Goal: Task Accomplishment & Management: Use online tool/utility

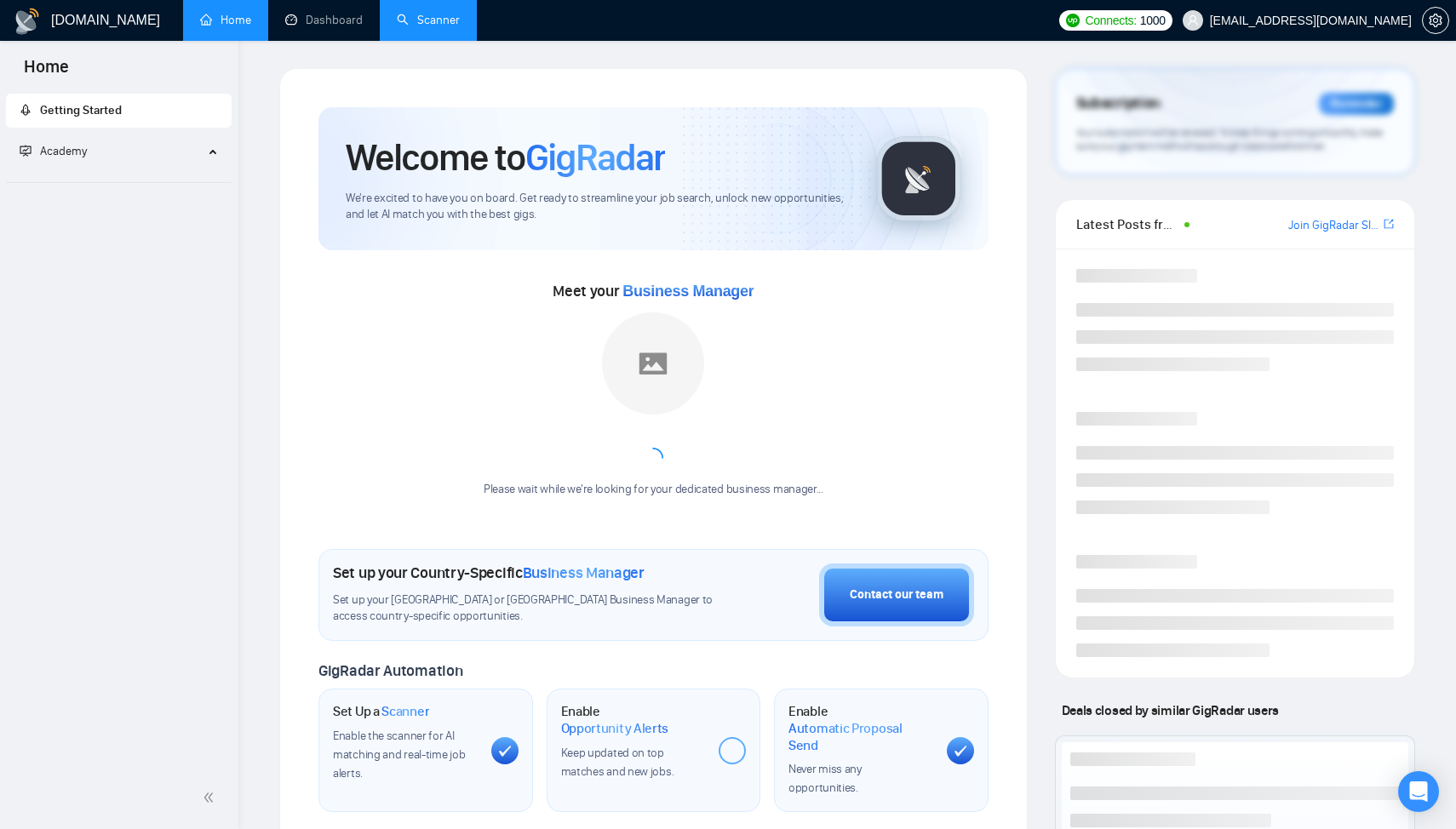
click at [420, 25] on link "Scanner" at bounding box center [428, 20] width 63 height 15
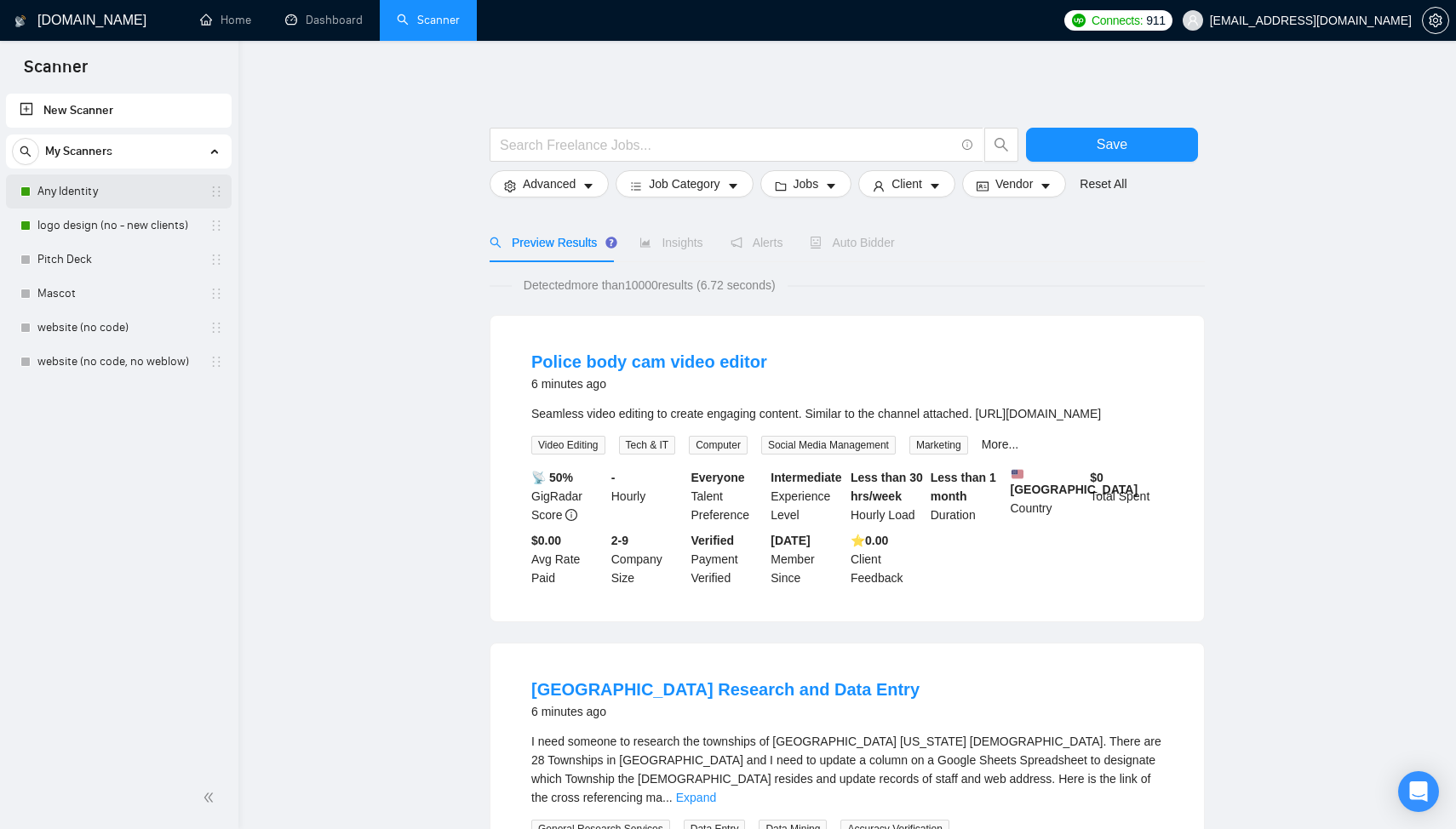
click at [106, 178] on link "Any Identity" at bounding box center [119, 191] width 162 height 34
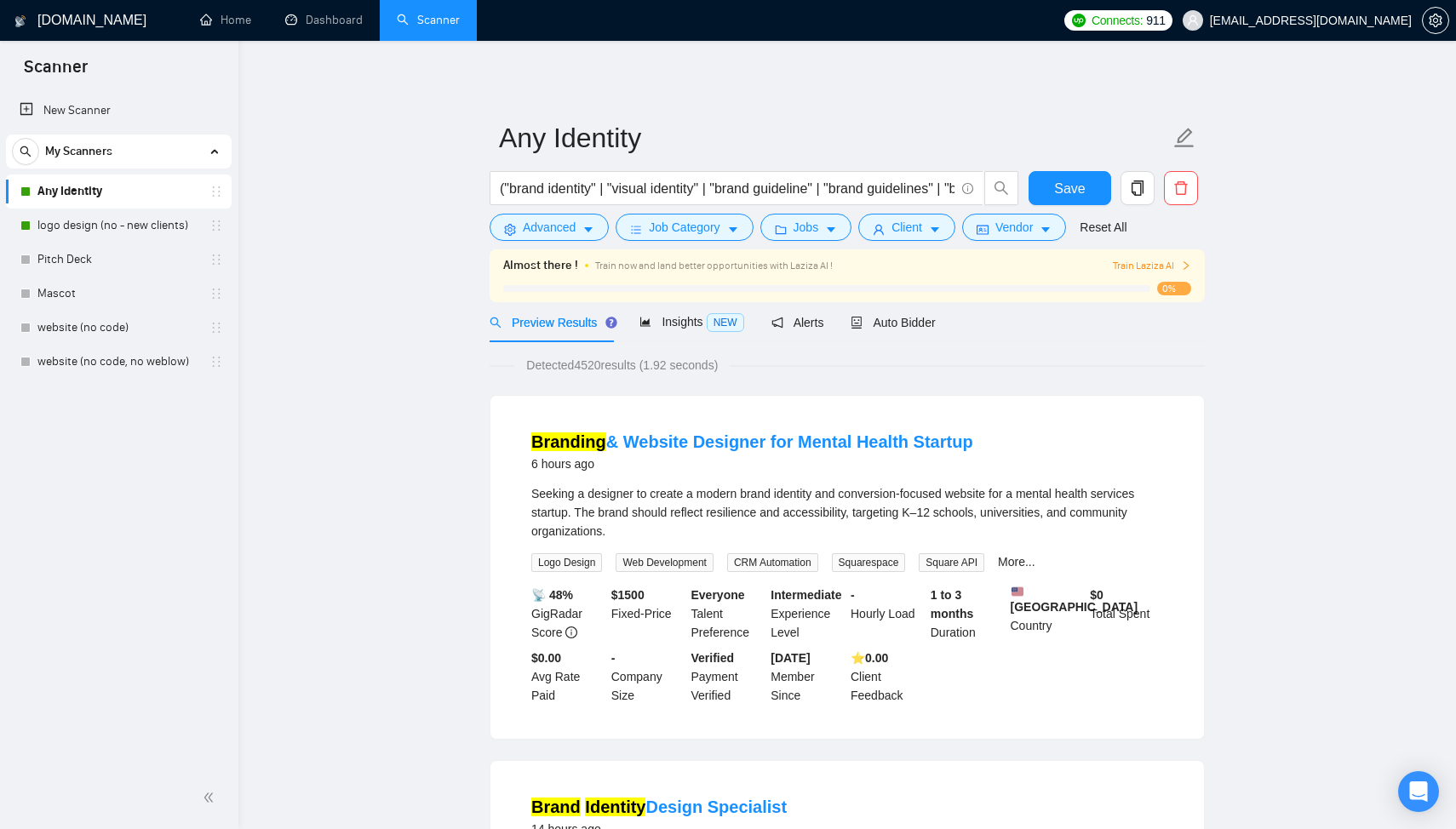
click at [1120, 267] on span "Train Laziza AI" at bounding box center [1151, 266] width 78 height 16
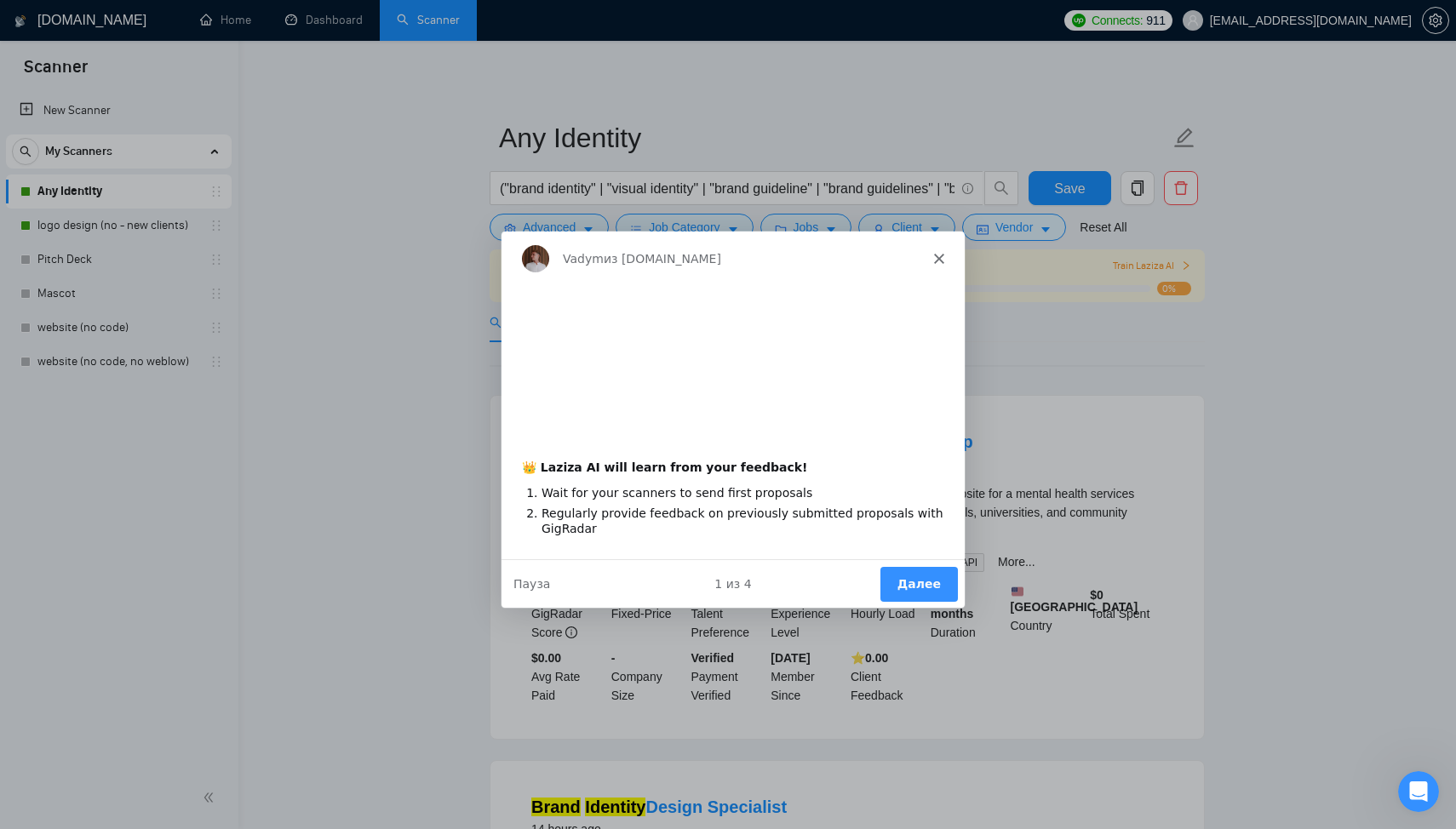
click at [1120, 267] on div "Product tour overlay" at bounding box center [728, 414] width 1456 height 829
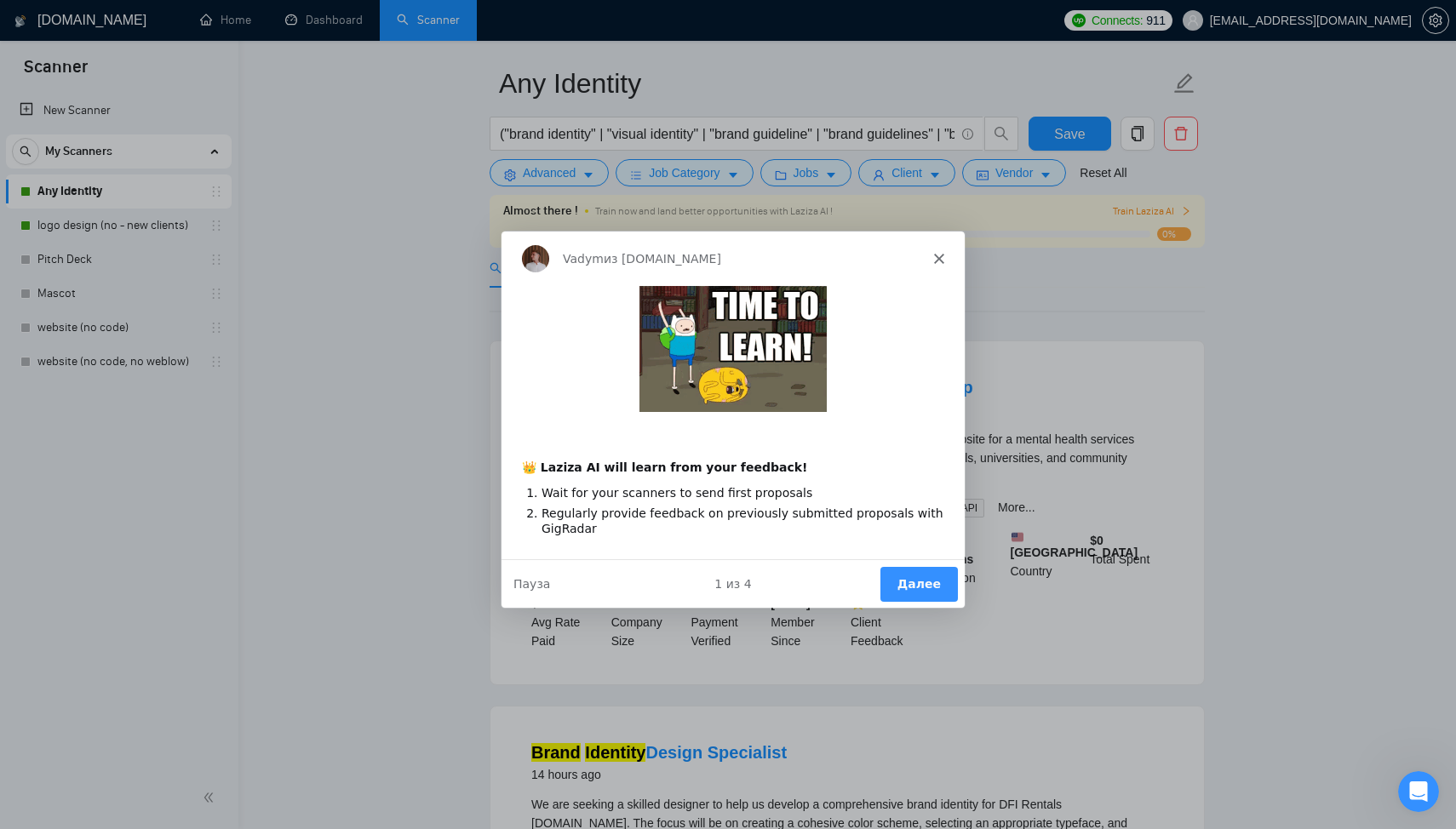
scroll to position [137, 0]
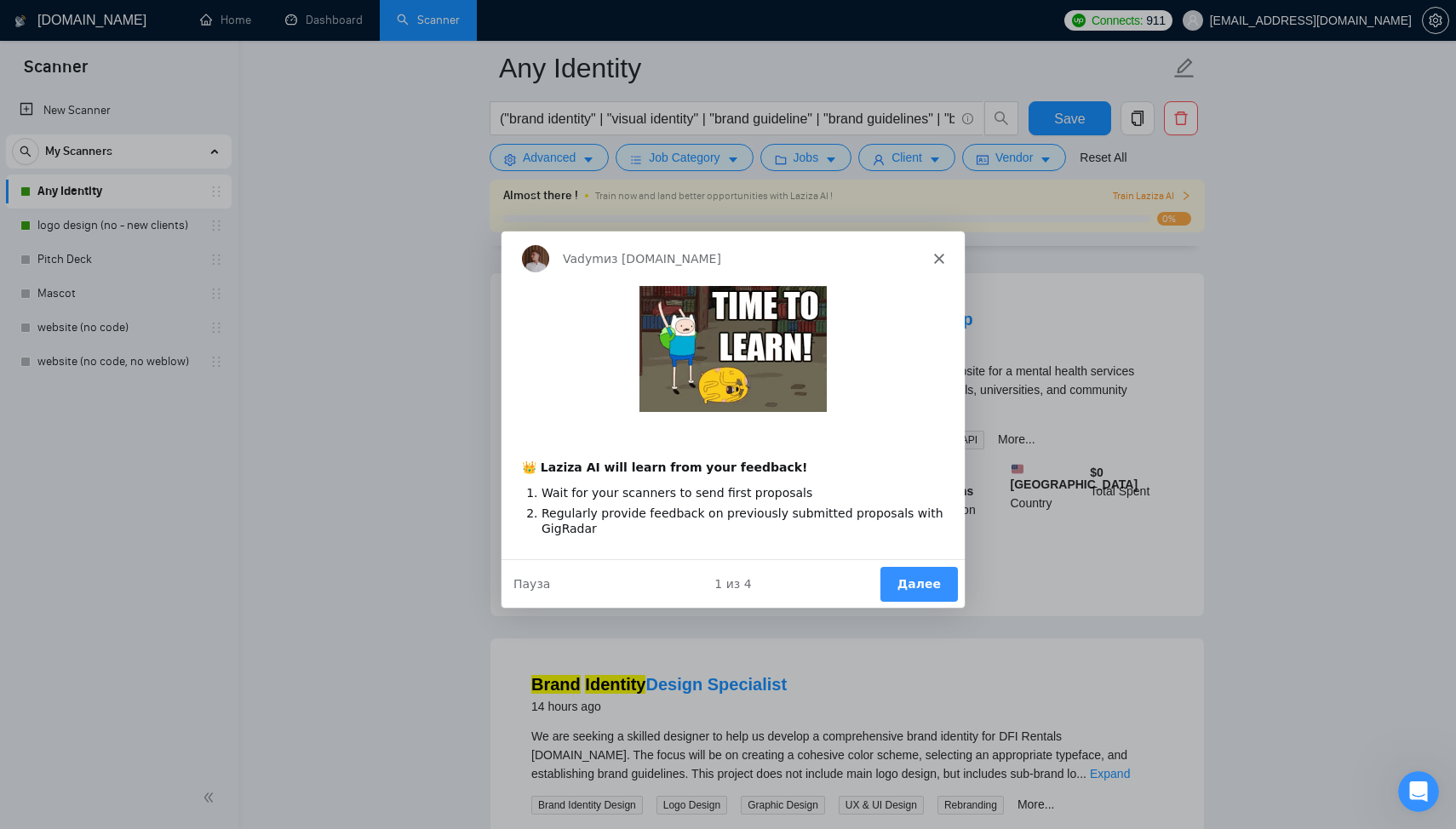
click at [908, 577] on button "Далее" at bounding box center [918, 582] width 77 height 35
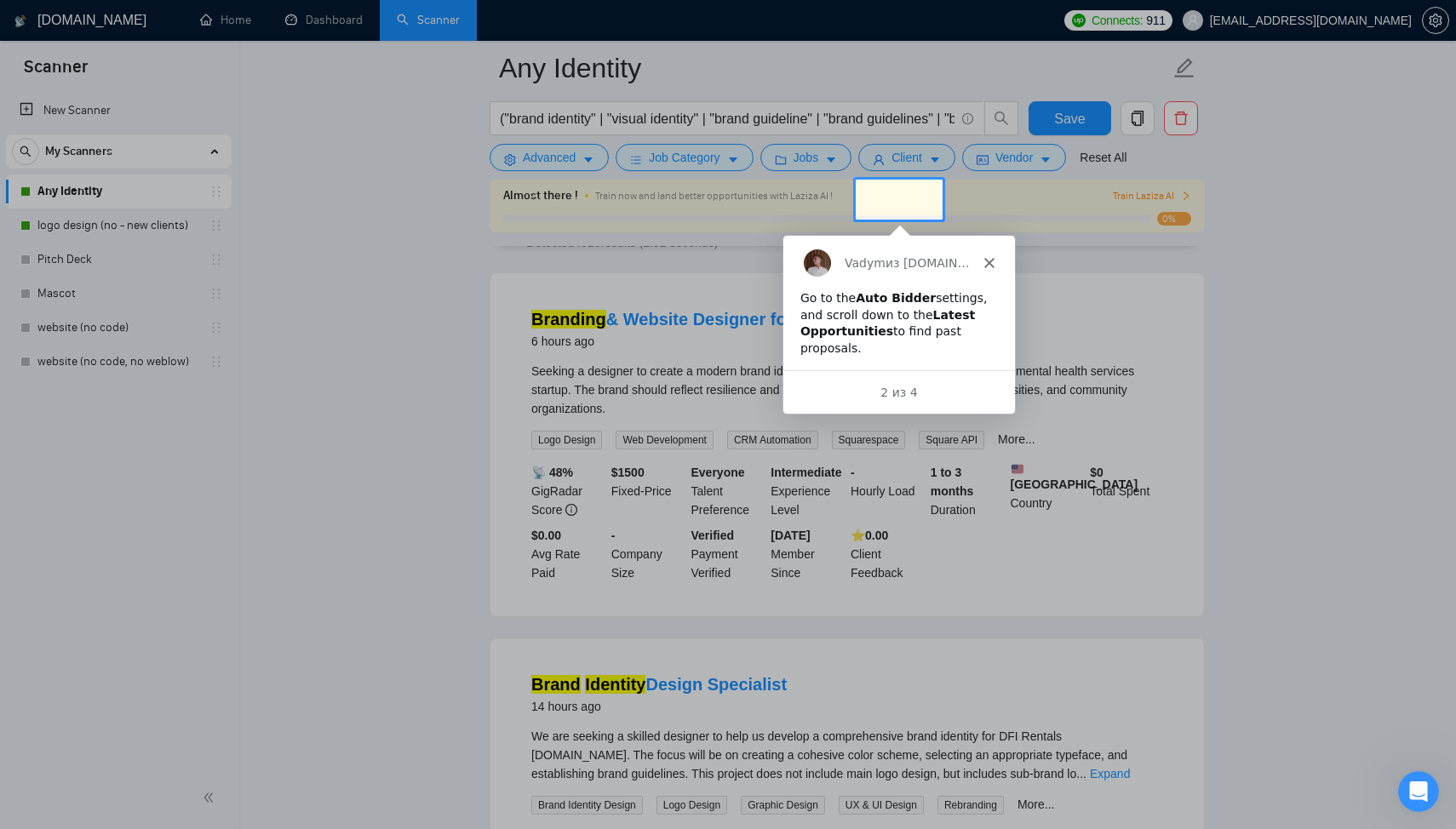
scroll to position [0, 0]
click at [980, 254] on div "Vadym из [DOMAIN_NAME]" at bounding box center [897, 261] width 231 height 54
click at [989, 257] on icon "Закрыть" at bounding box center [987, 261] width 10 height 10
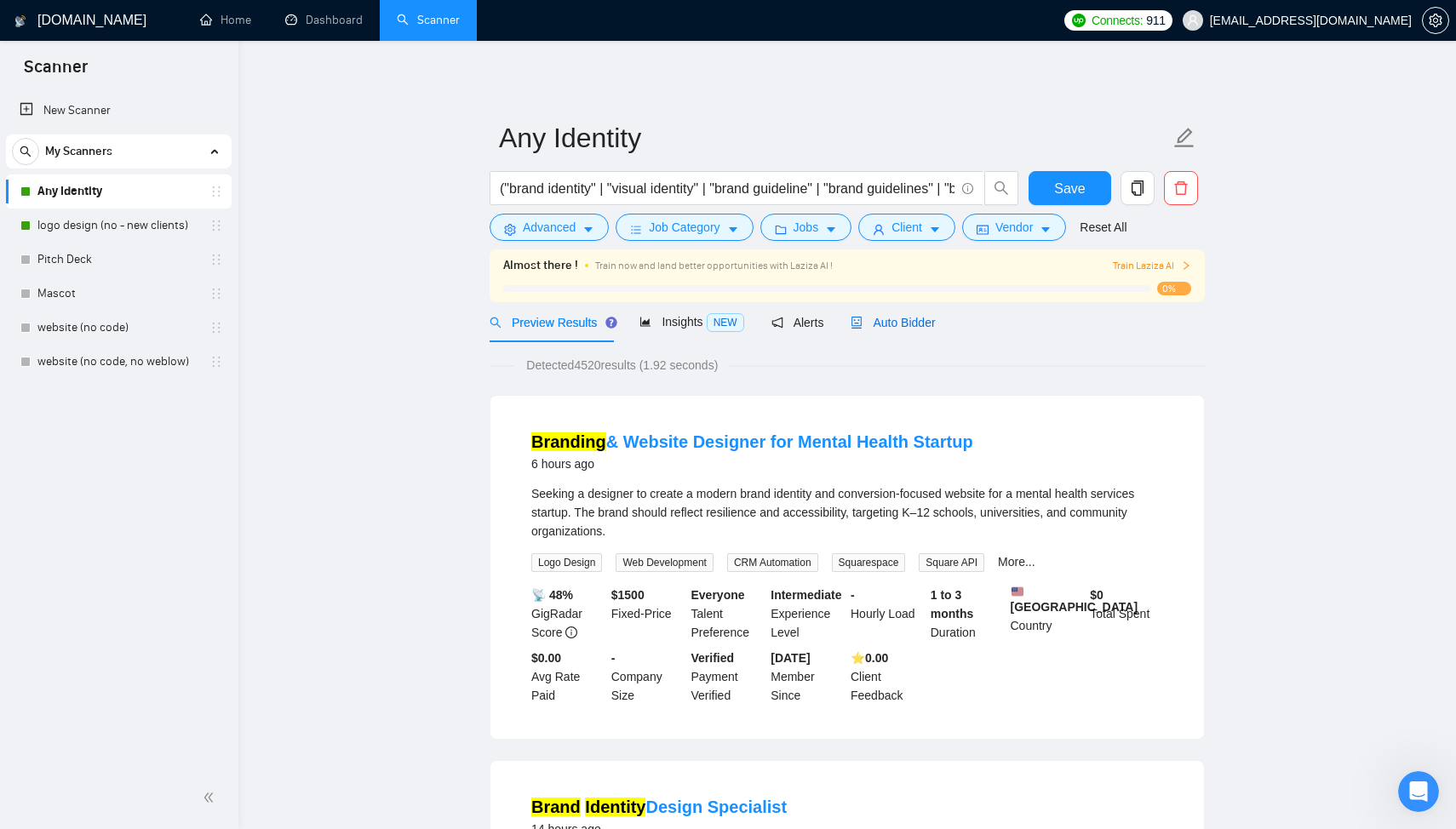
click at [897, 324] on span "Auto Bidder" at bounding box center [892, 322] width 84 height 14
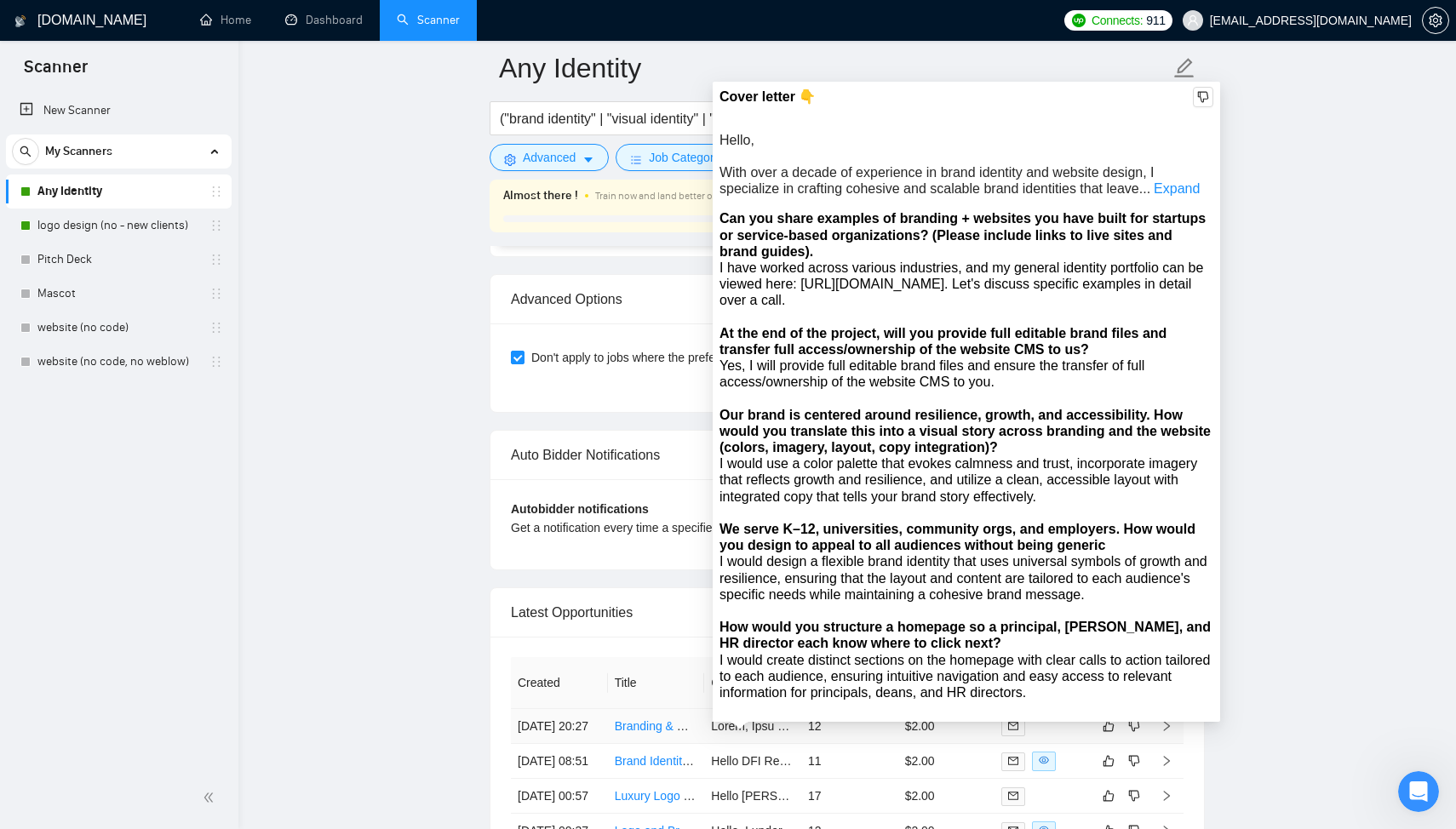
scroll to position [4259, 0]
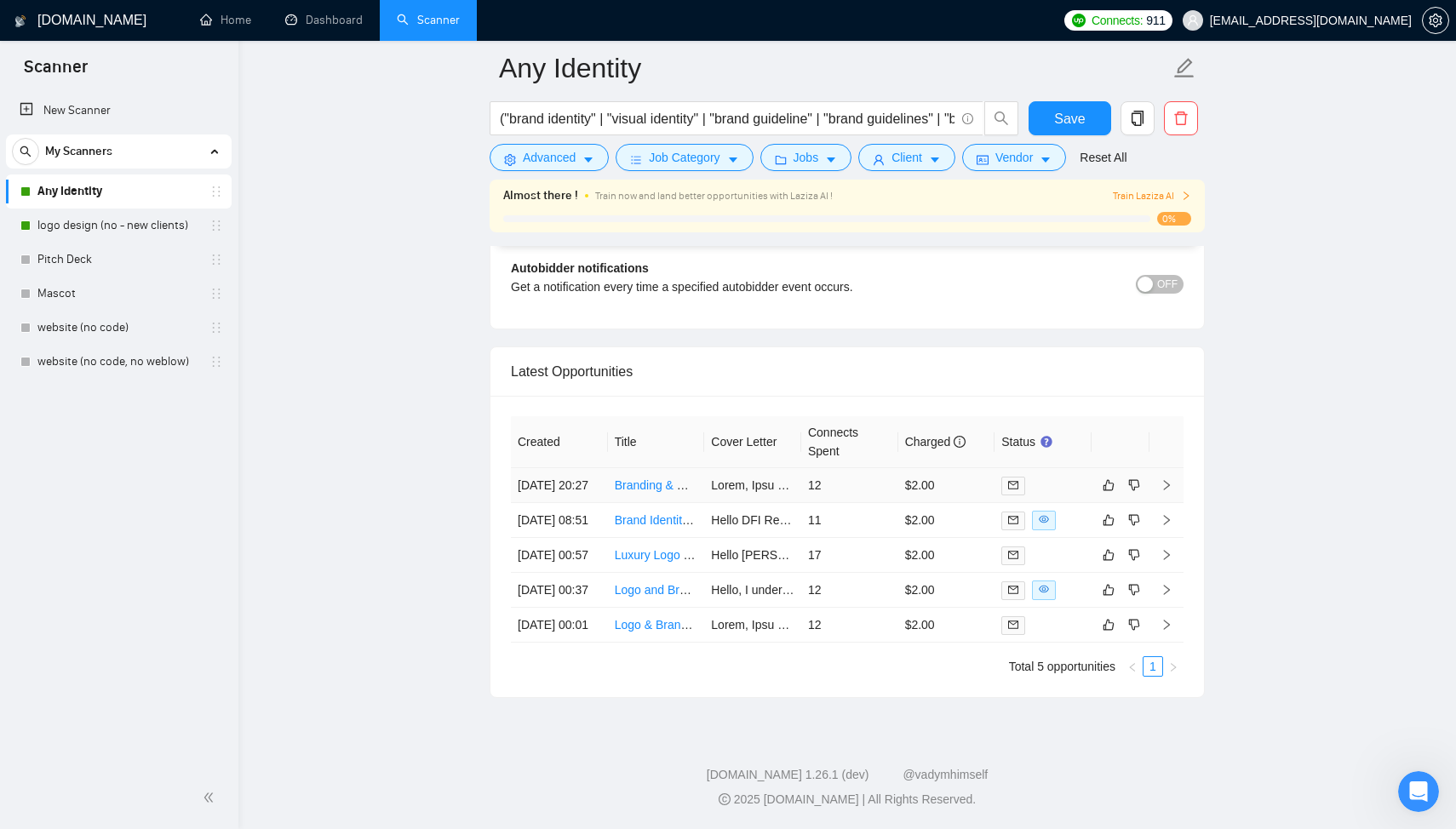
click at [630, 479] on link "Branding & Website Designer for Mental Health Startup" at bounding box center [760, 486] width 292 height 14
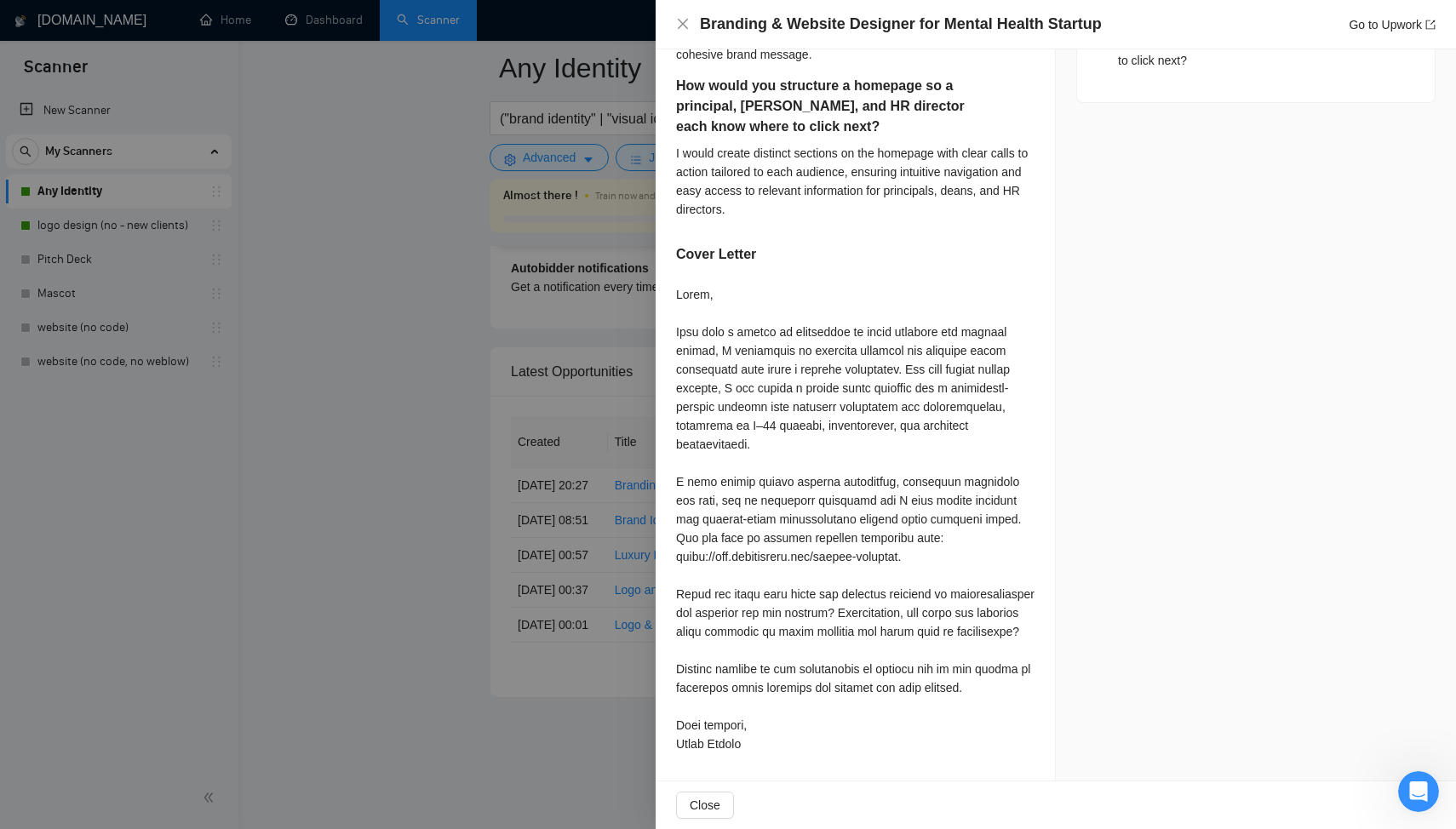
scroll to position [1252, 0]
click at [628, 425] on div at bounding box center [728, 414] width 1456 height 829
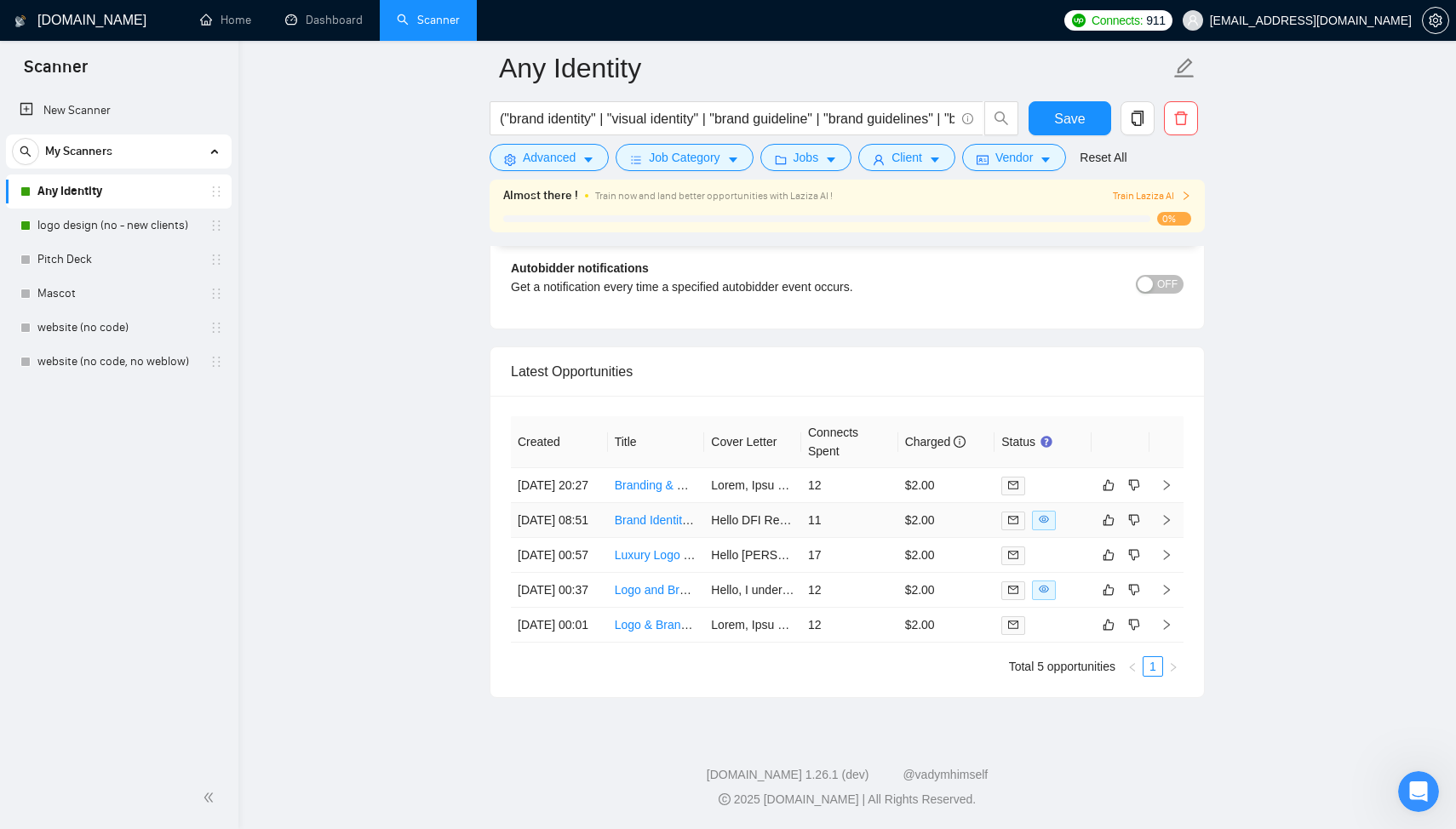
click at [660, 513] on link "Brand Identity Design Specialist" at bounding box center [698, 520] width 168 height 14
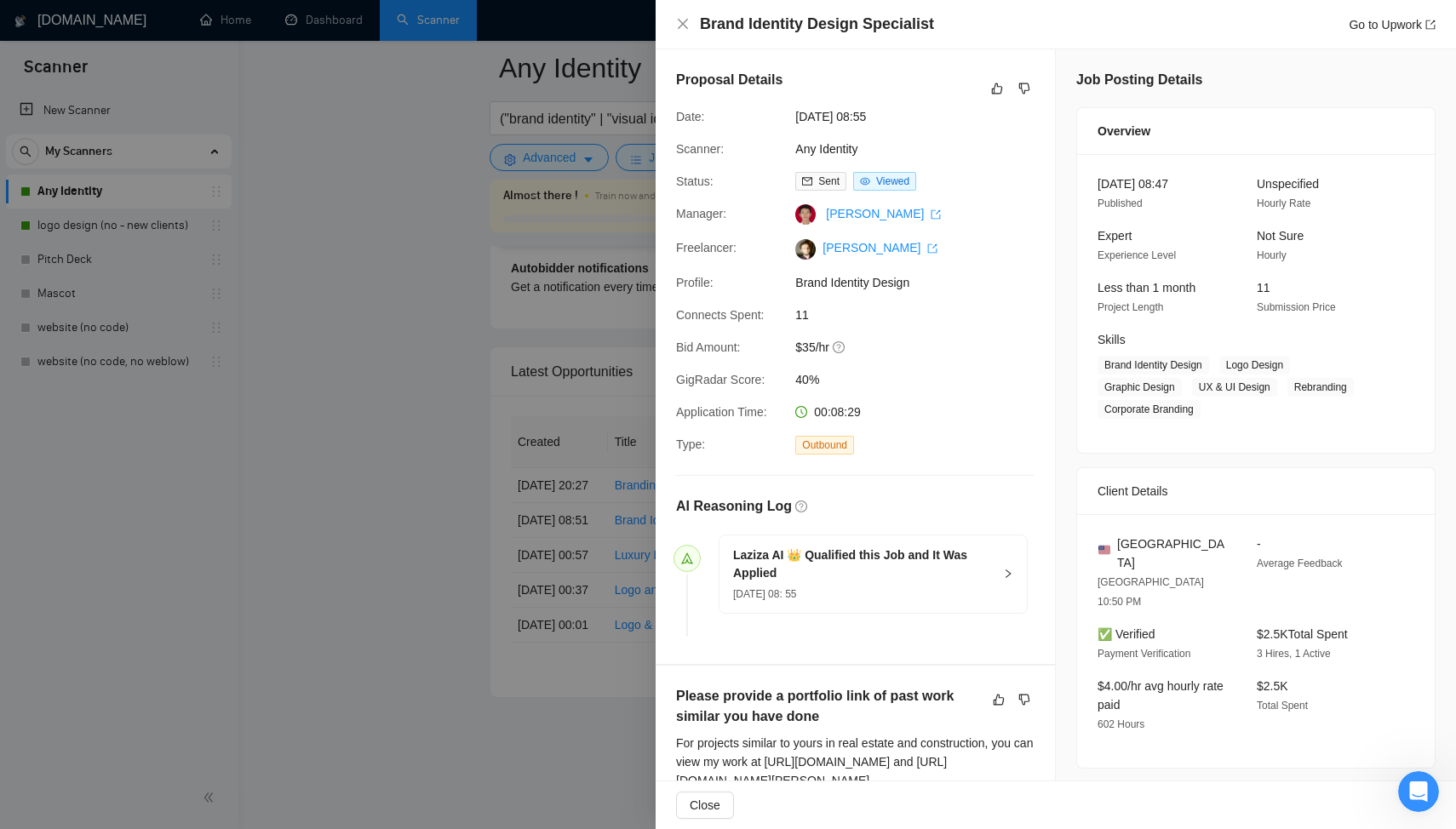
click at [549, 507] on div at bounding box center [728, 414] width 1456 height 829
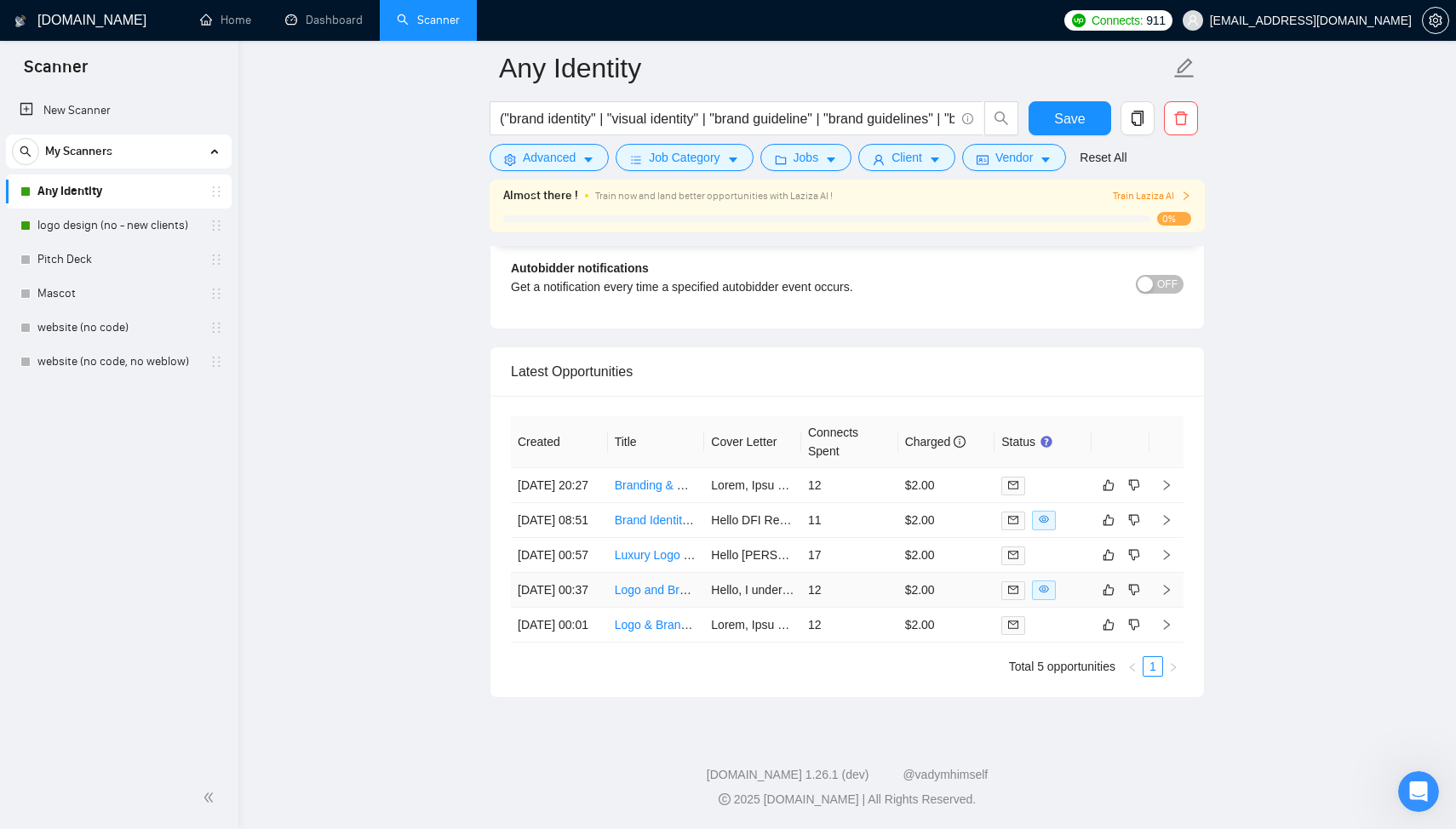
click at [833, 574] on td "12" at bounding box center [850, 590] width 97 height 35
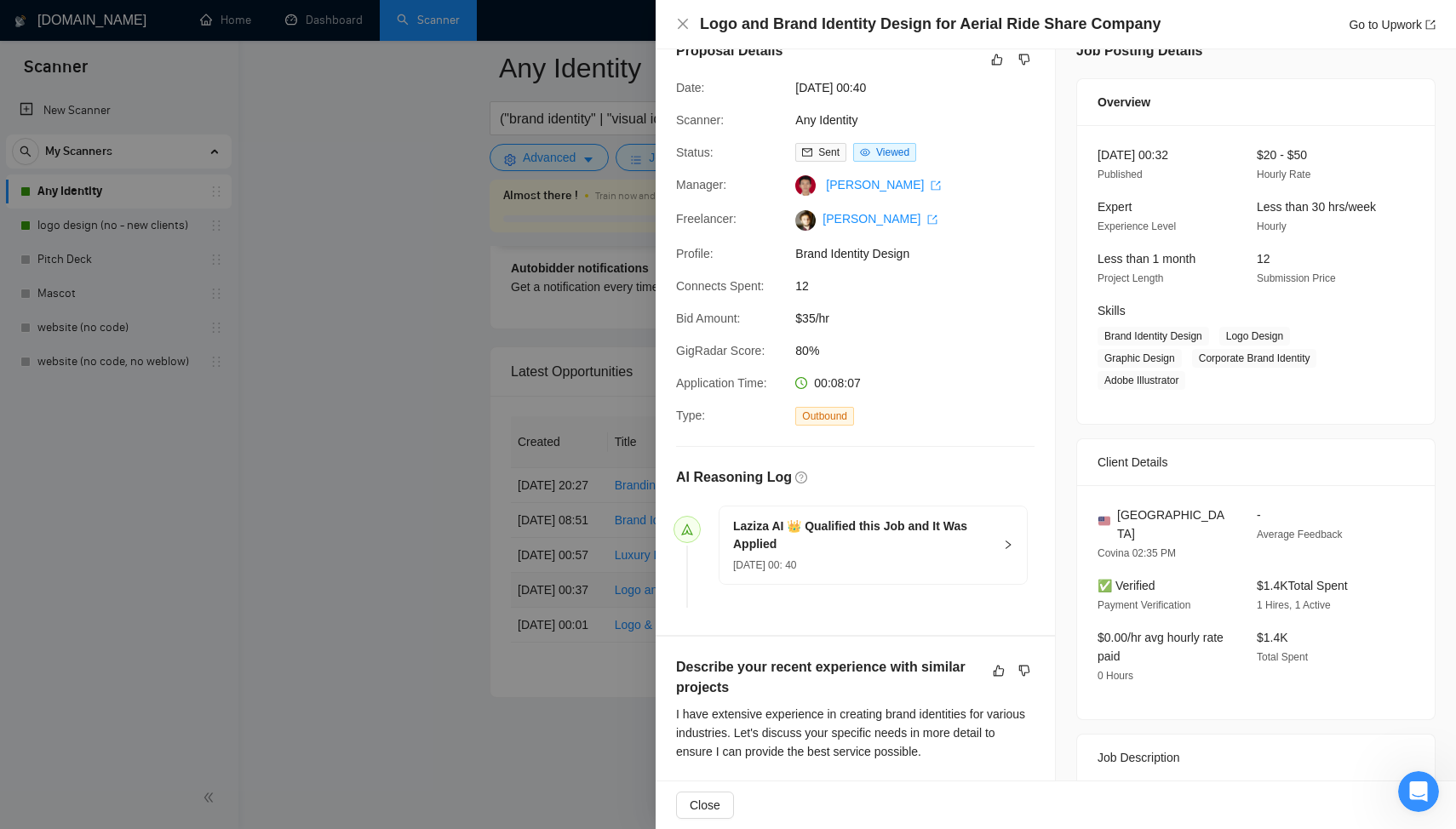
scroll to position [61, 0]
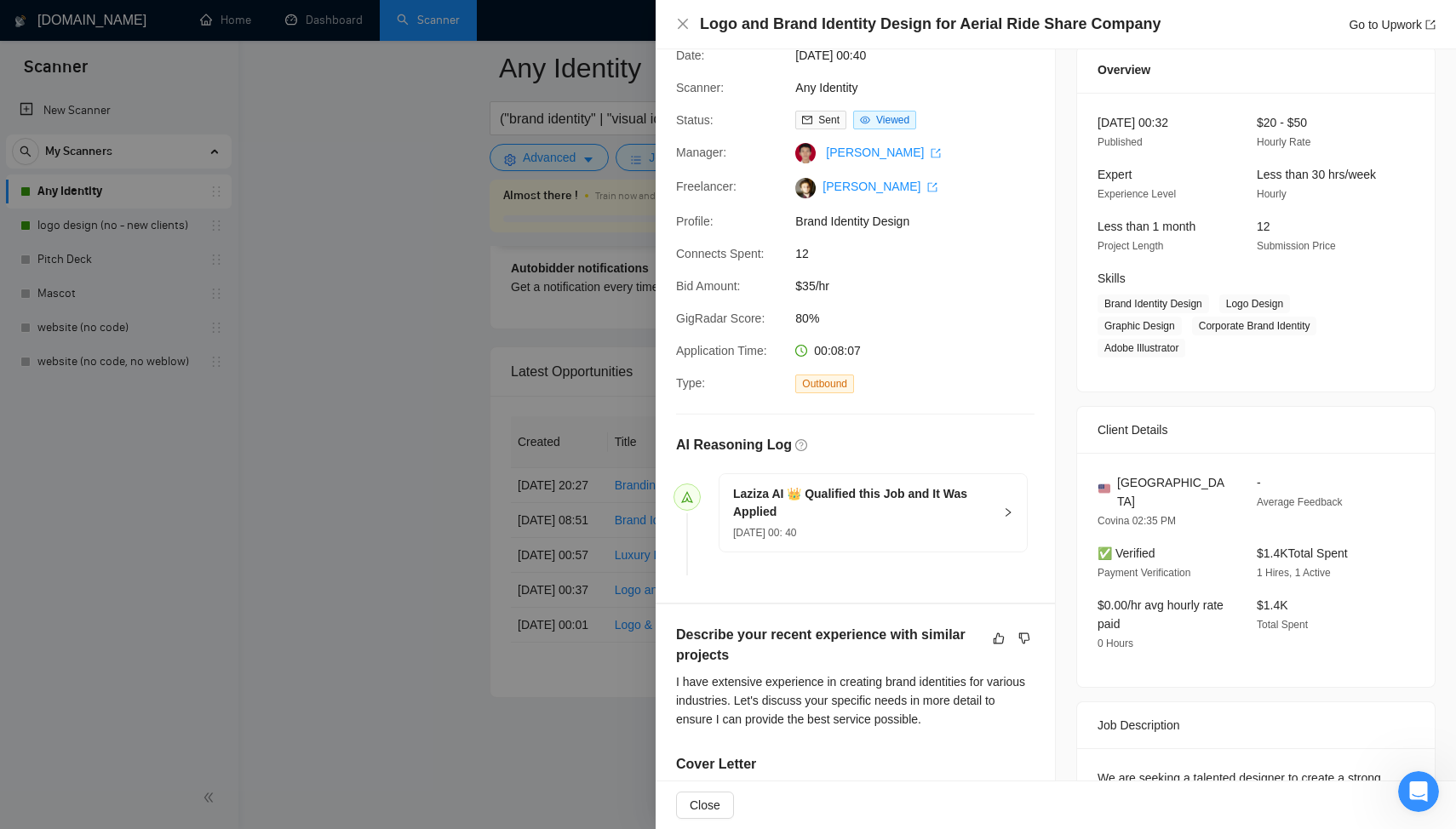
click at [578, 609] on div at bounding box center [728, 414] width 1456 height 829
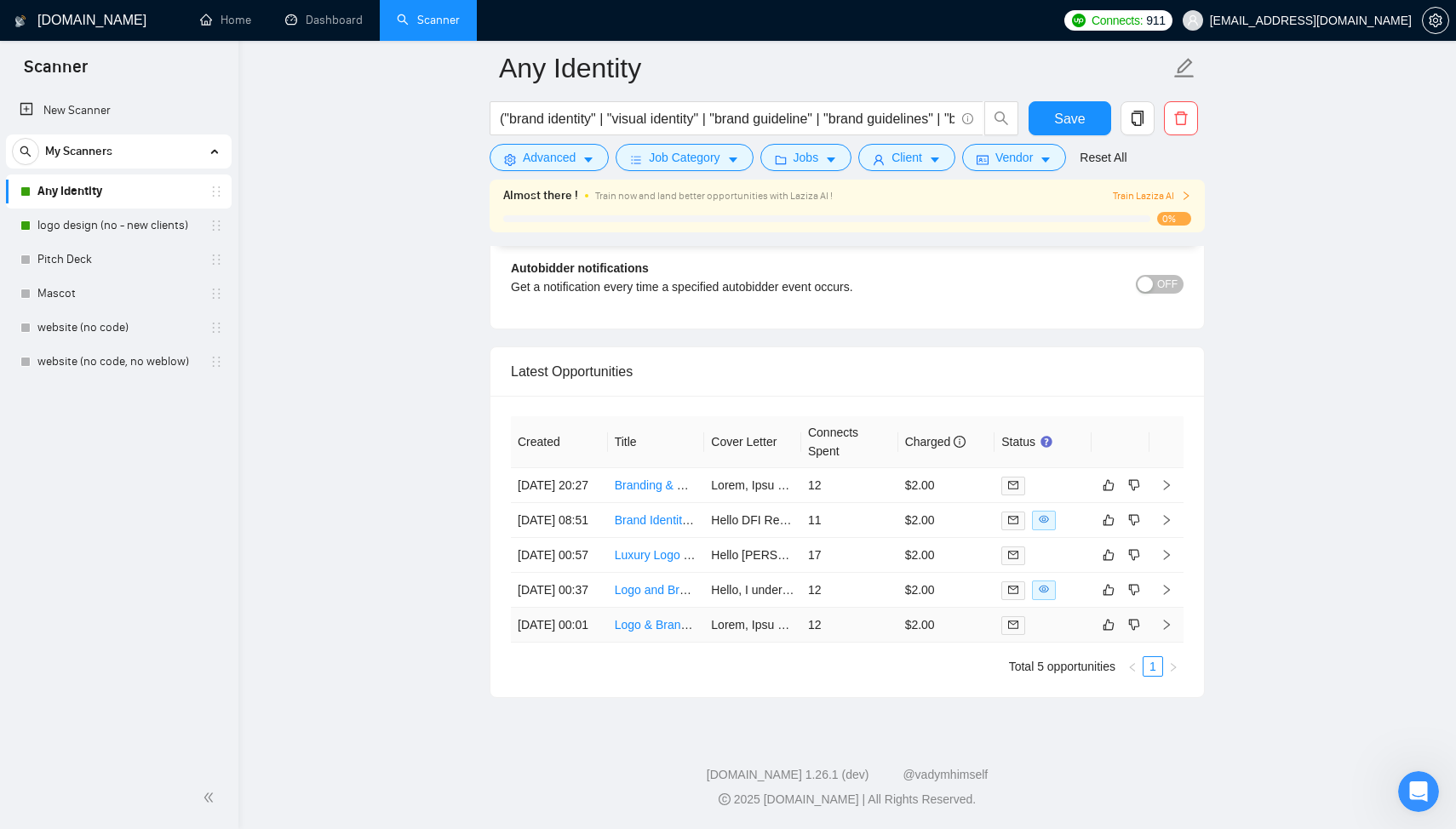
click at [700, 618] on link "Logo & Branding, and UX Web Design for Startup" at bounding box center [745, 625] width 262 height 14
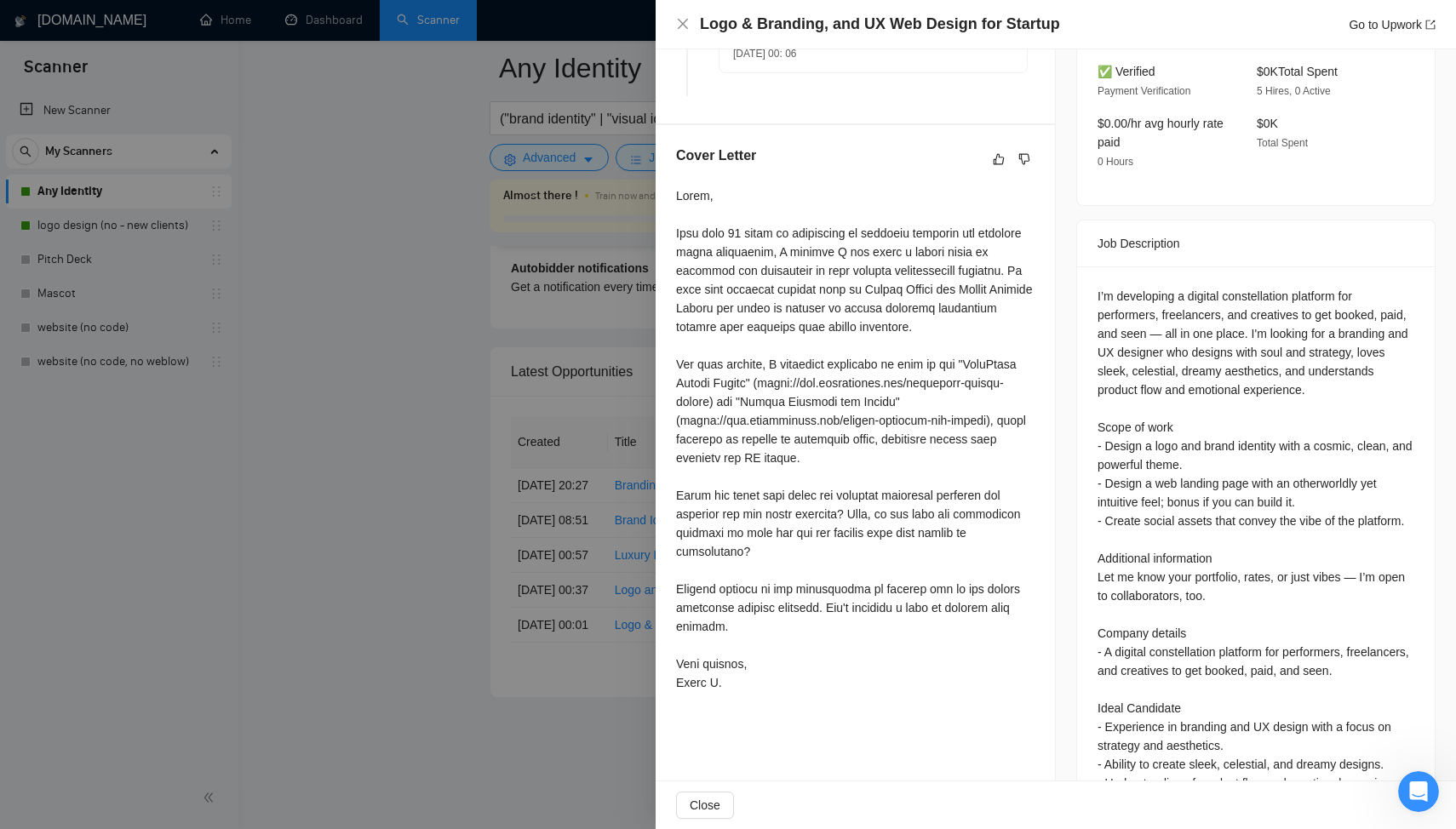
scroll to position [568, 0]
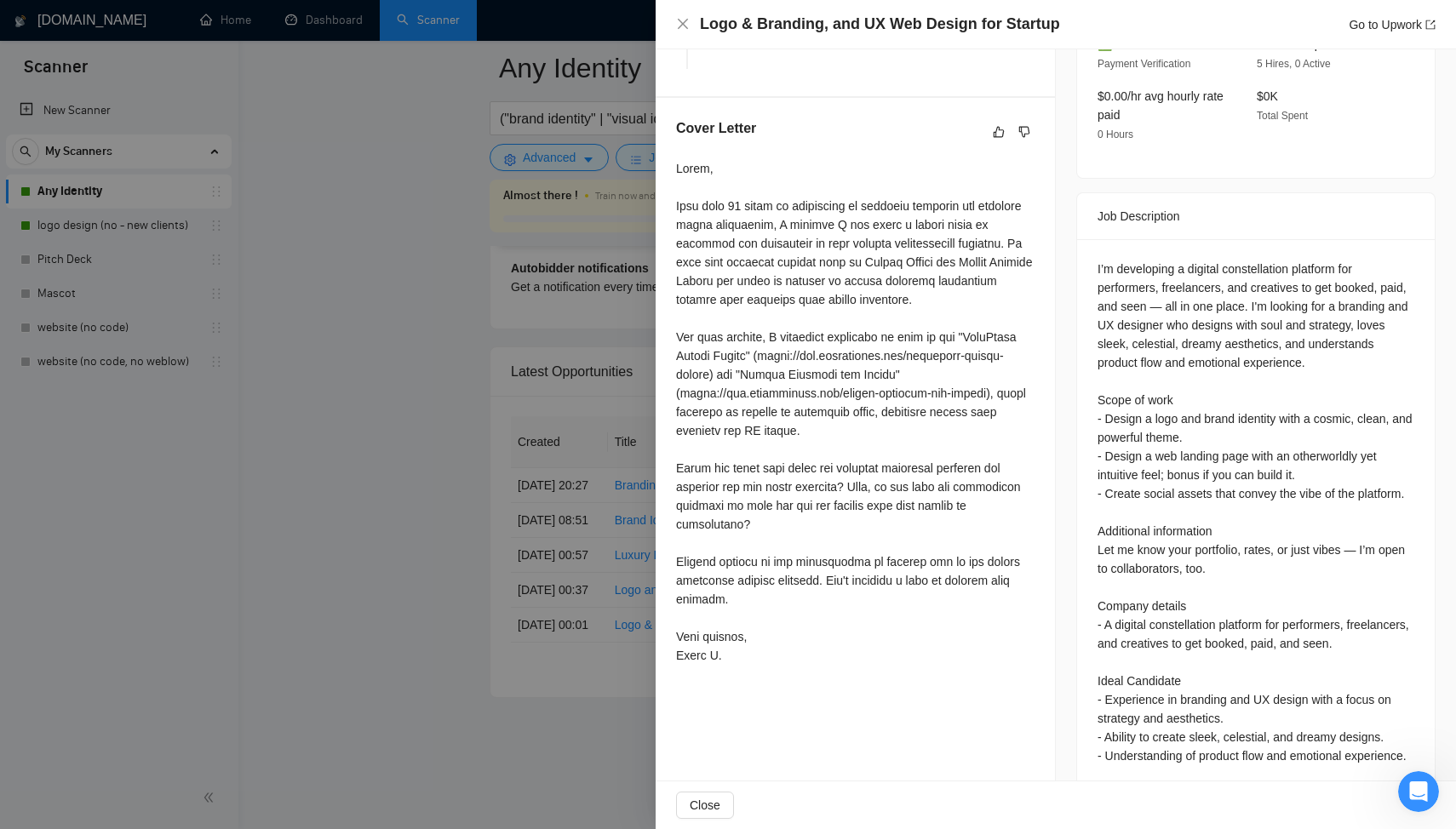
click at [442, 509] on div at bounding box center [728, 414] width 1456 height 829
